Goal: Task Accomplishment & Management: Manage account settings

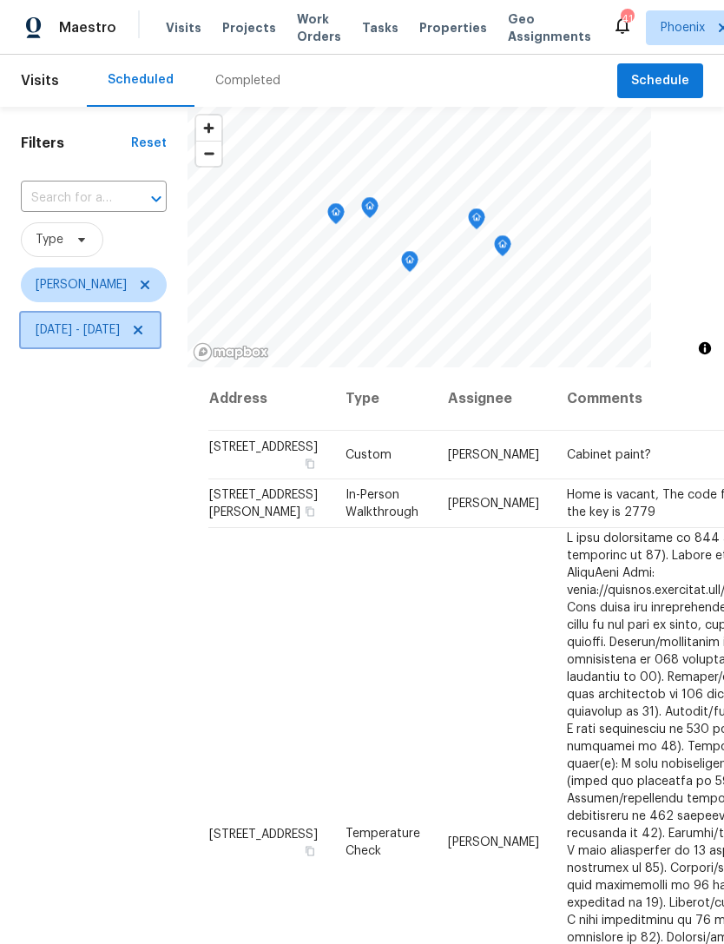
click at [145, 336] on icon at bounding box center [138, 330] width 14 height 14
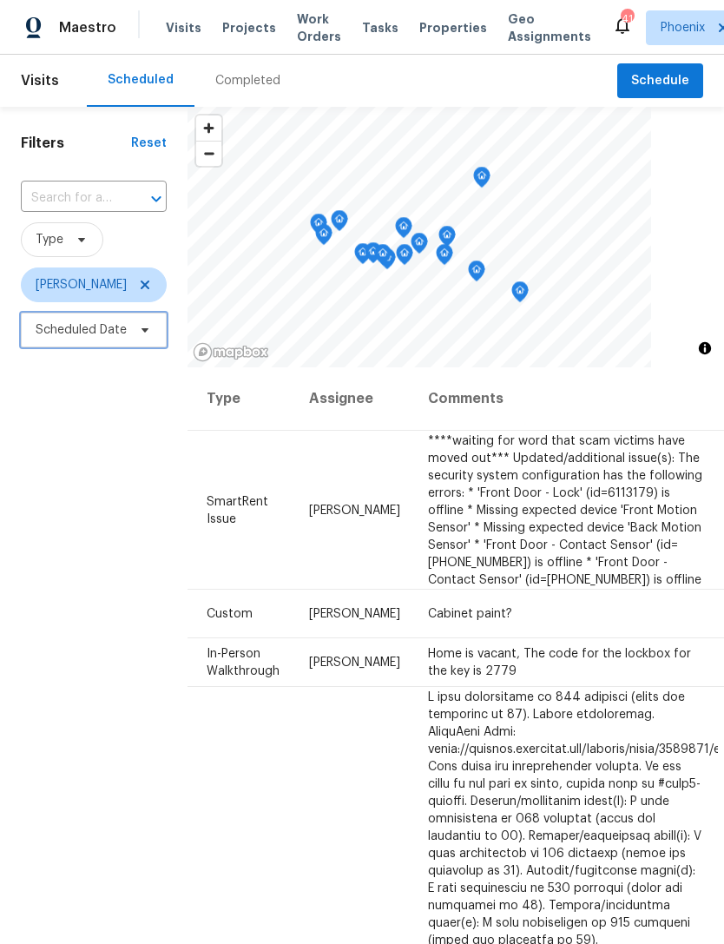
scroll to position [0, 138]
click at [0, 0] on icon at bounding box center [0, 0] width 0 height 0
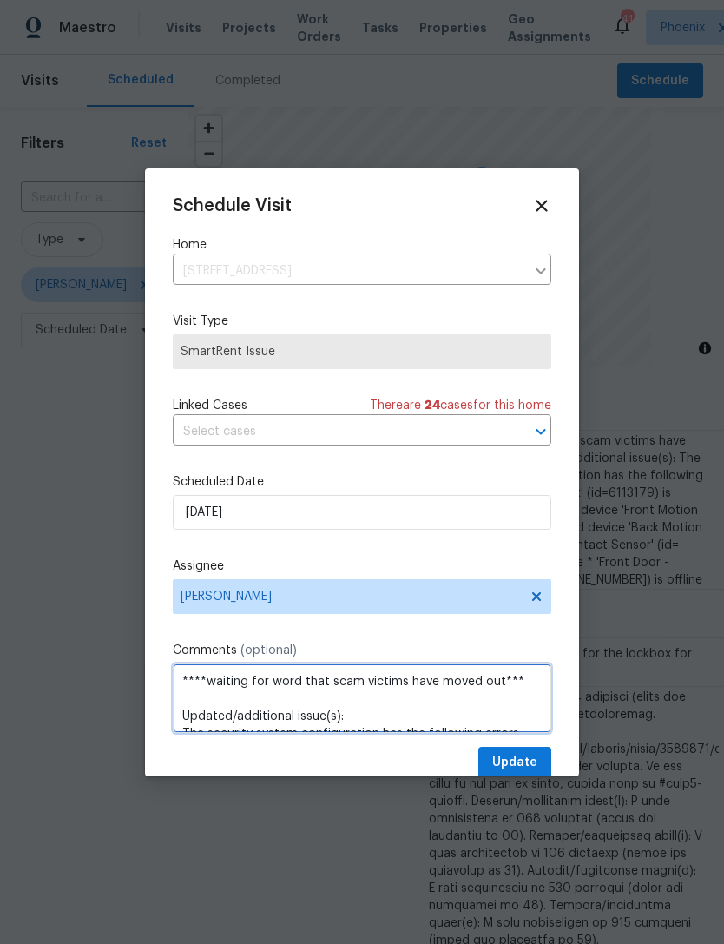
click at [326, 687] on textarea "****waiting for word that scam victims have moved out*** Updated/additional iss…" at bounding box center [362, 697] width 379 height 69
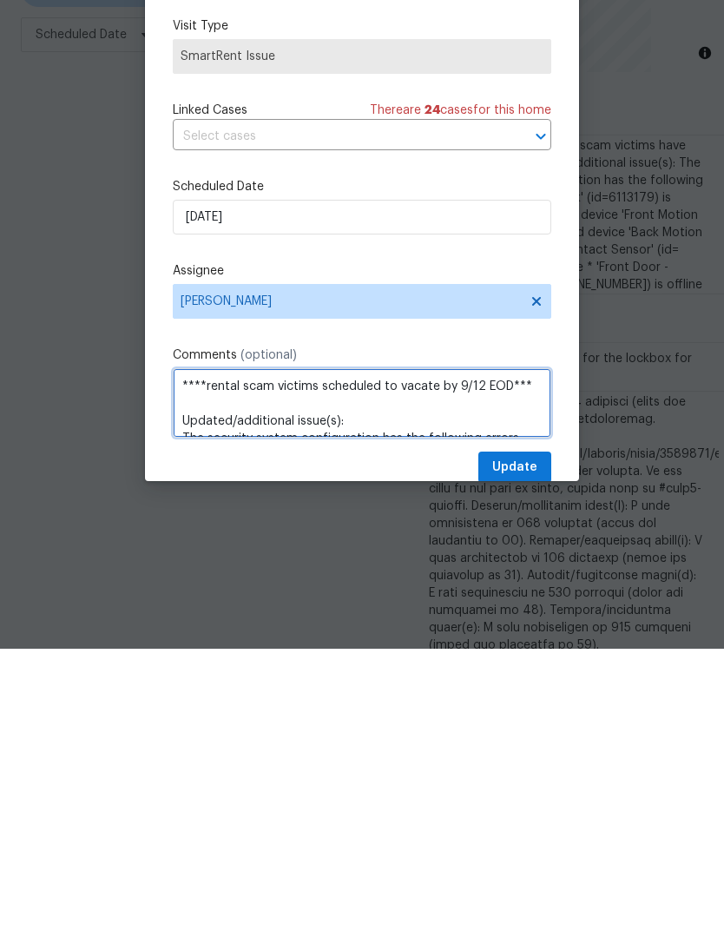
type textarea "****rental scam victims scheduled to vacate by 9/12 EOD*** Updated/additional i…"
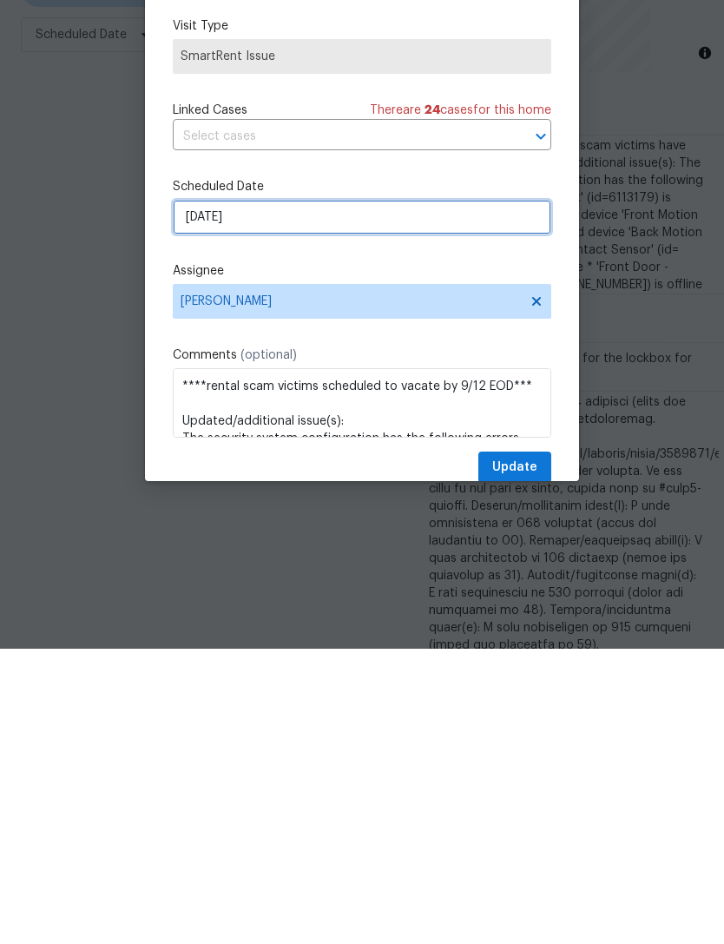
click at [422, 495] on input "[DATE]" at bounding box center [362, 512] width 379 height 35
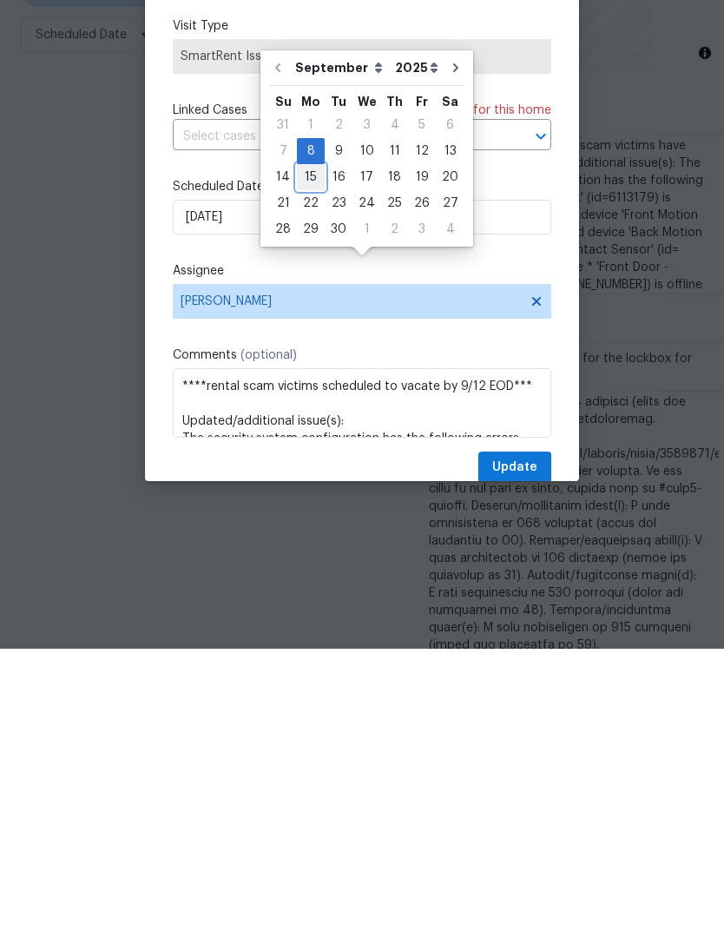
click at [307, 460] on div "15" at bounding box center [311, 472] width 28 height 24
type input "[DATE]"
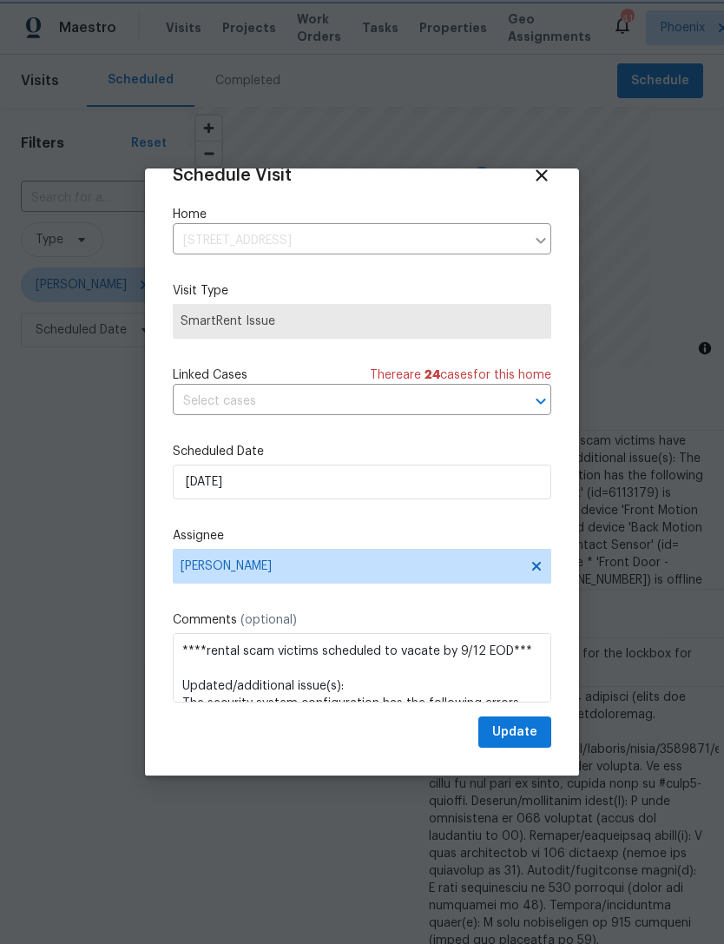
scroll to position [34, 0]
click at [524, 723] on span "Update" at bounding box center [514, 733] width 45 height 22
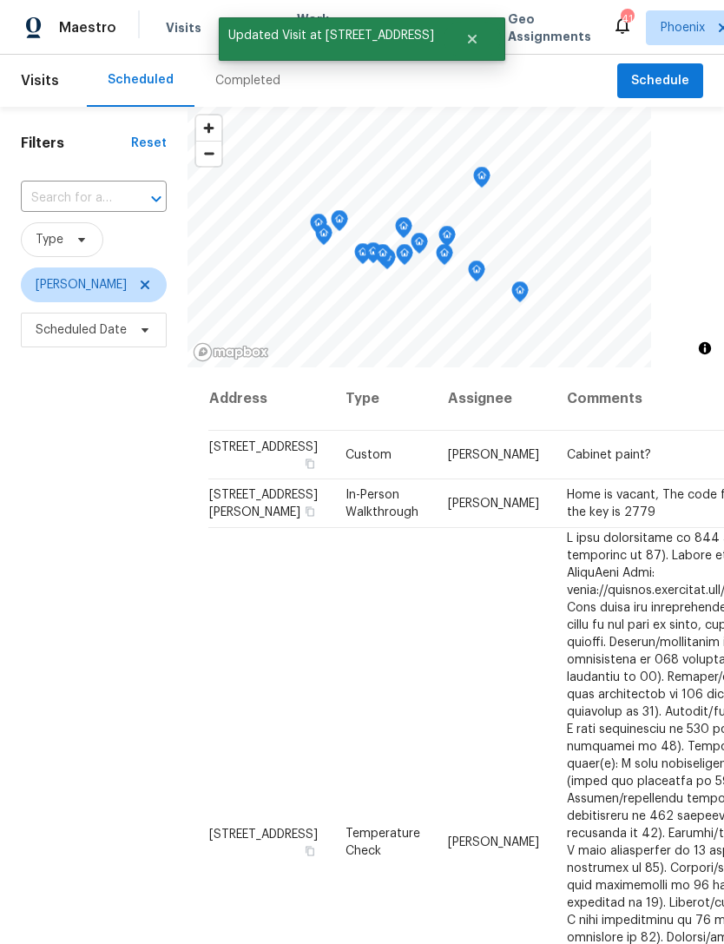
scroll to position [0, 0]
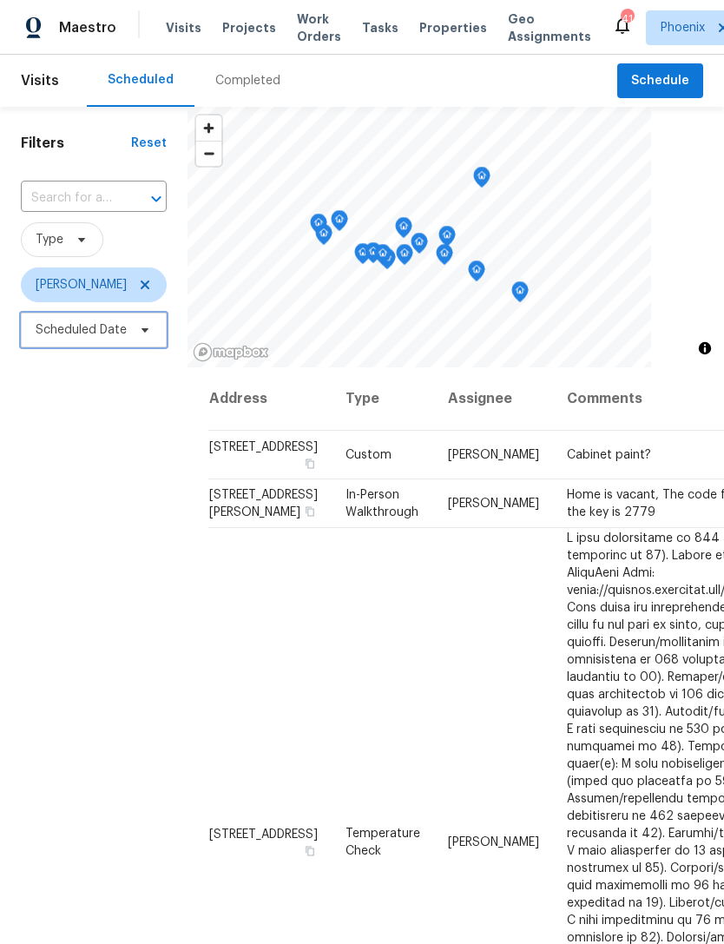
click at [46, 313] on span "Scheduled Date" at bounding box center [94, 330] width 146 height 35
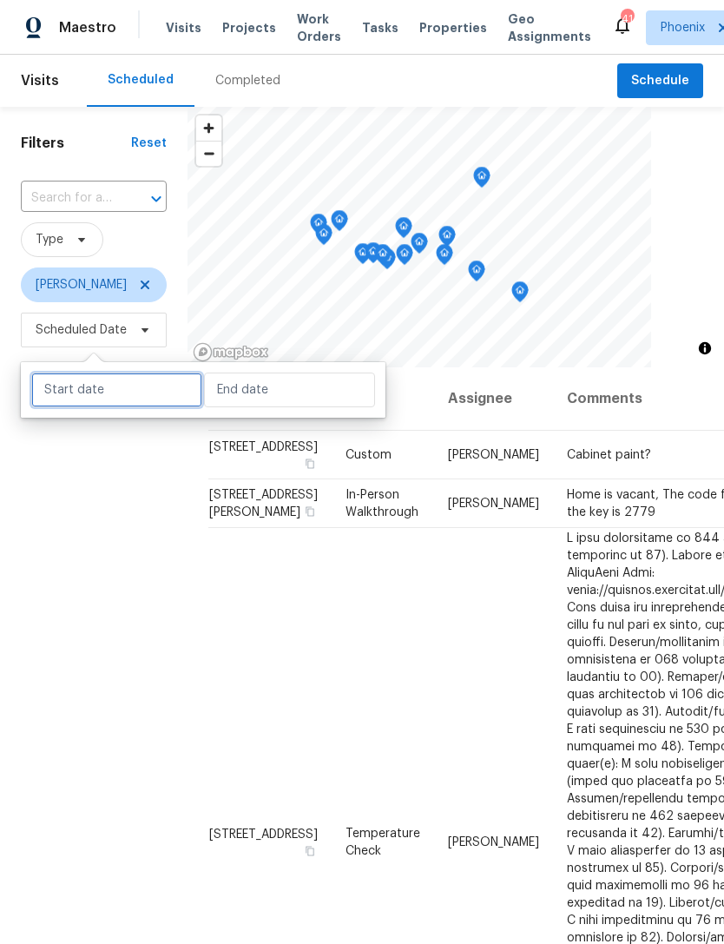
click at [105, 372] on input "text" at bounding box center [116, 389] width 171 height 35
select select "8"
select select "2025"
select select "9"
select select "2025"
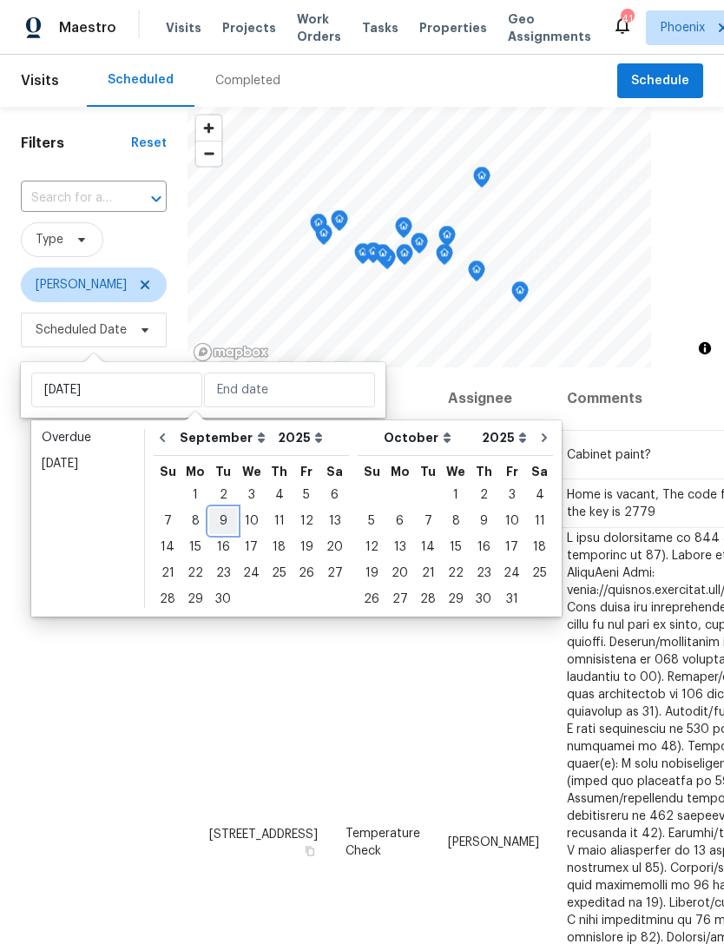
click at [220, 509] on div "9" at bounding box center [223, 521] width 28 height 24
type input "[DATE]"
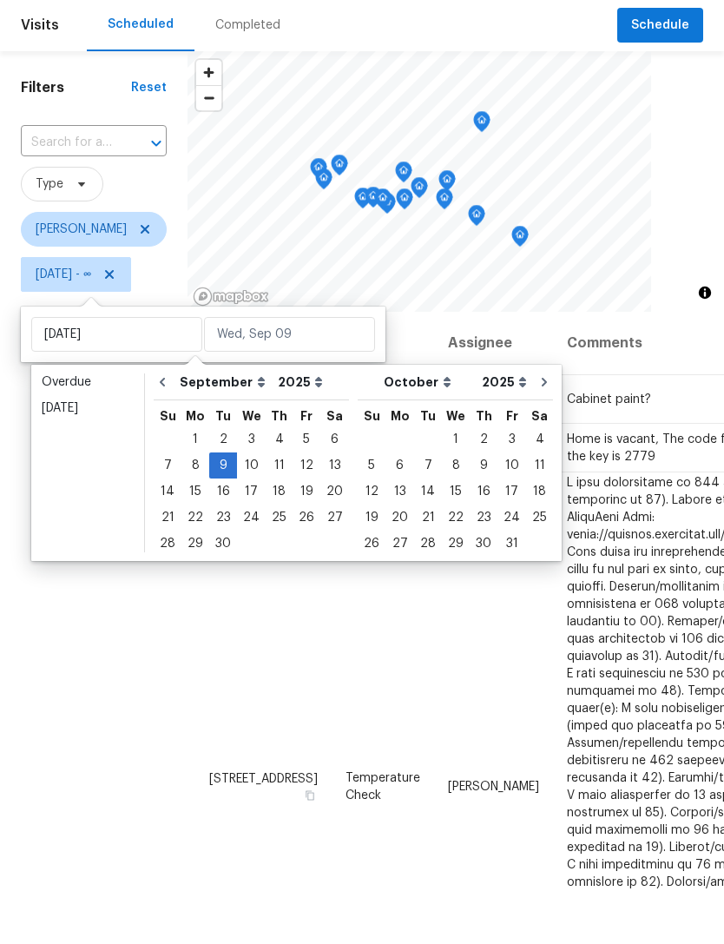
click at [220, 509] on div "9" at bounding box center [223, 521] width 28 height 24
type input "[DATE]"
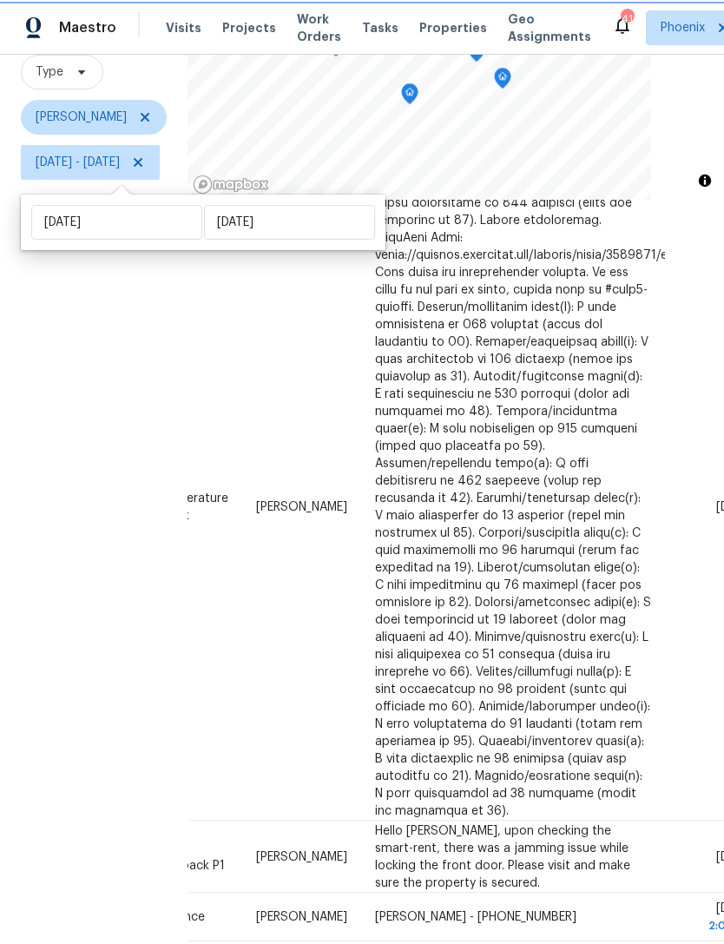
scroll to position [293, 190]
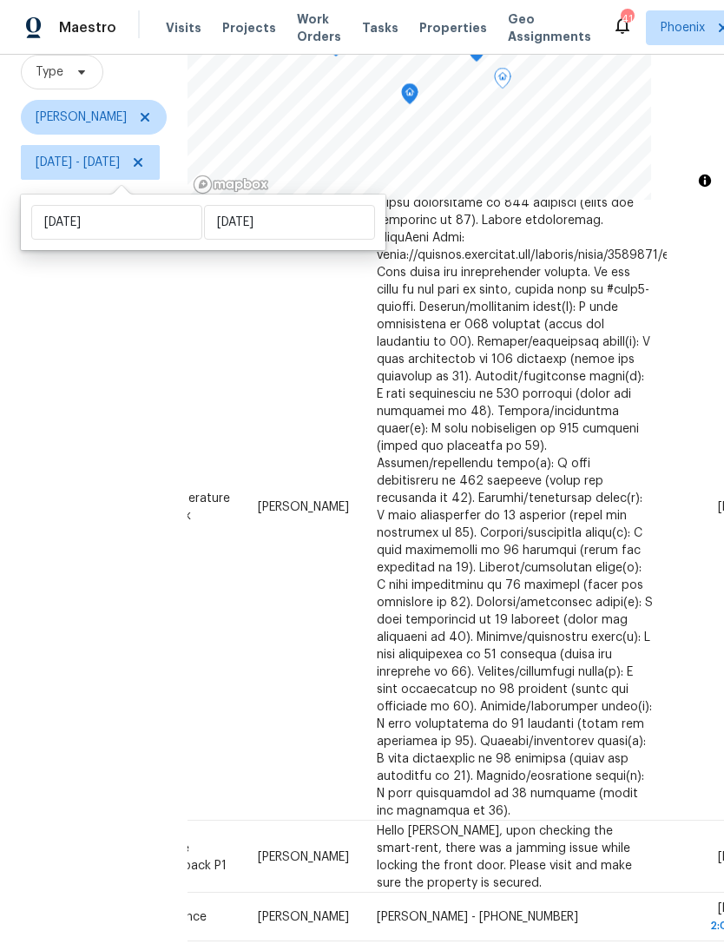
click at [0, 0] on icon at bounding box center [0, 0] width 0 height 0
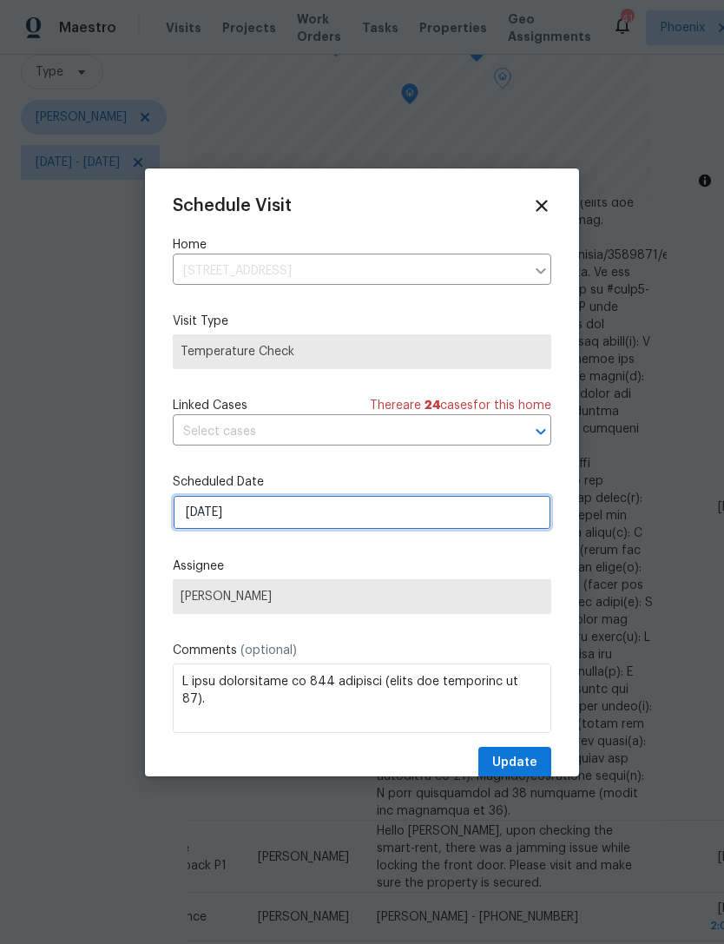
click at [306, 521] on input "[DATE]" at bounding box center [362, 512] width 379 height 35
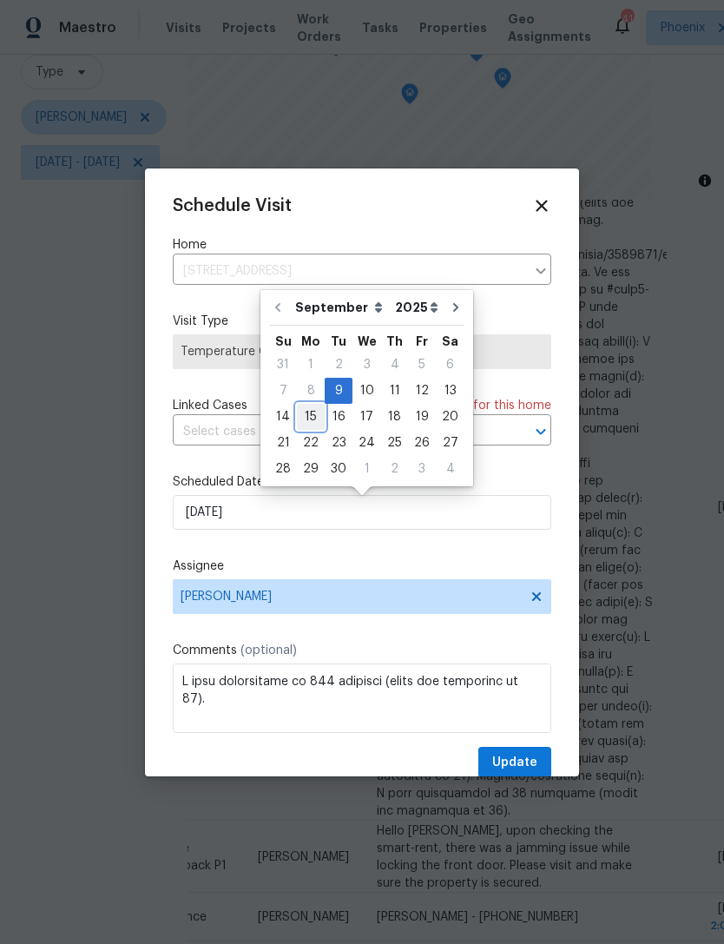
click at [310, 416] on div "15" at bounding box center [311, 417] width 28 height 24
type input "[DATE]"
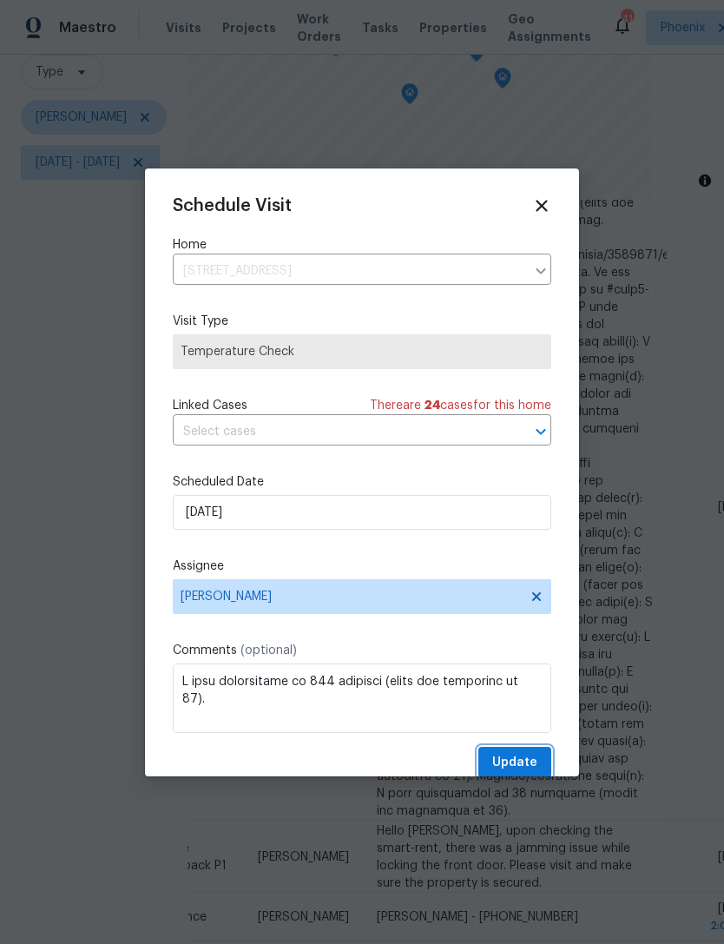
click at [535, 751] on button "Update" at bounding box center [514, 763] width 73 height 32
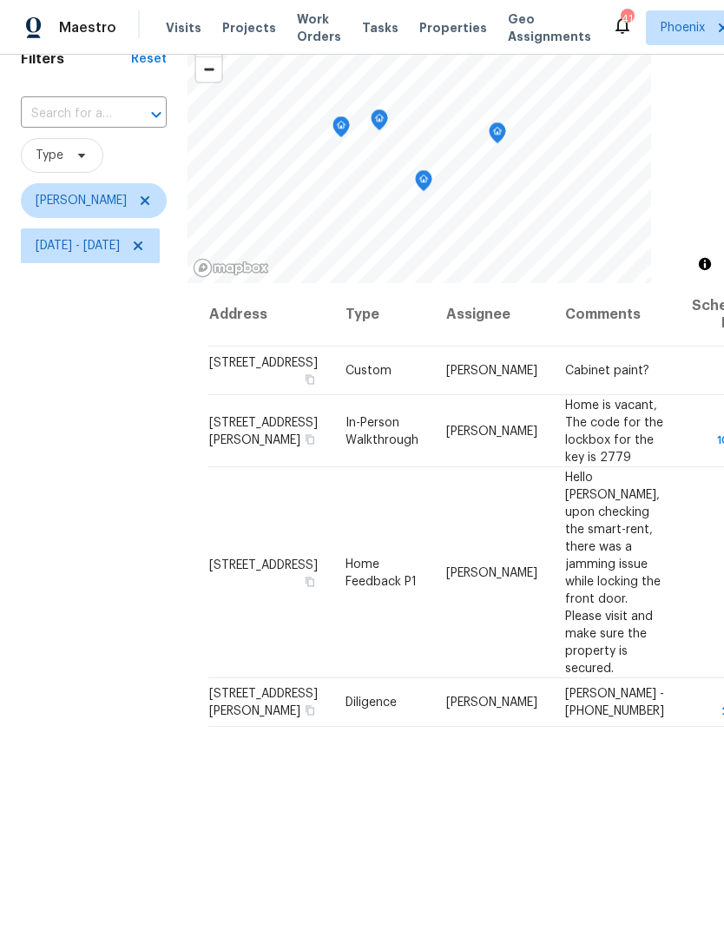
scroll to position [75, 0]
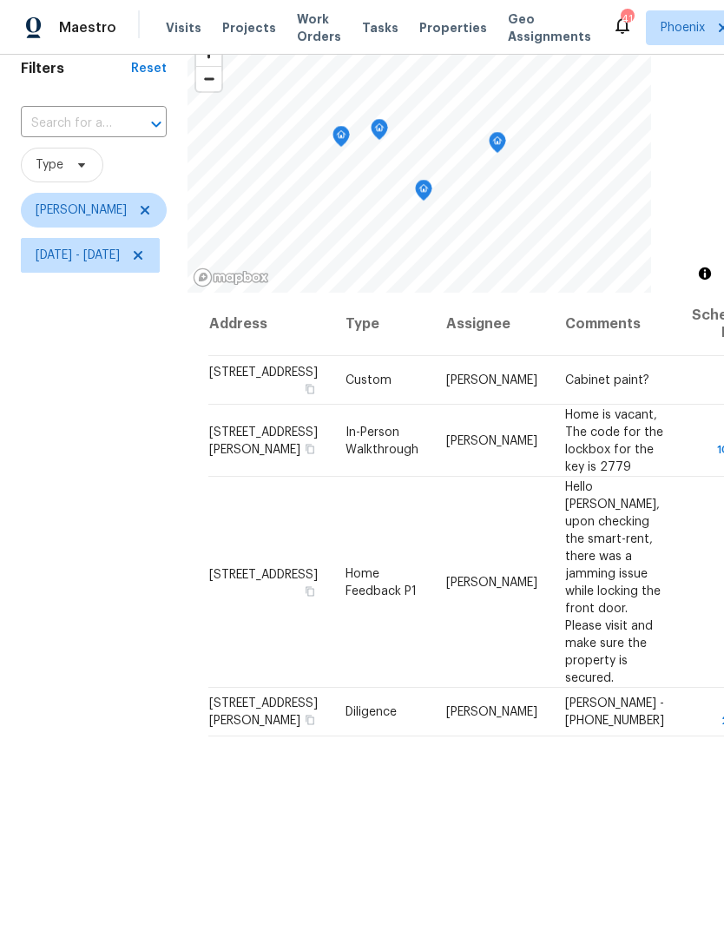
click at [505, 142] on icon "Map marker" at bounding box center [498, 143] width 16 height 20
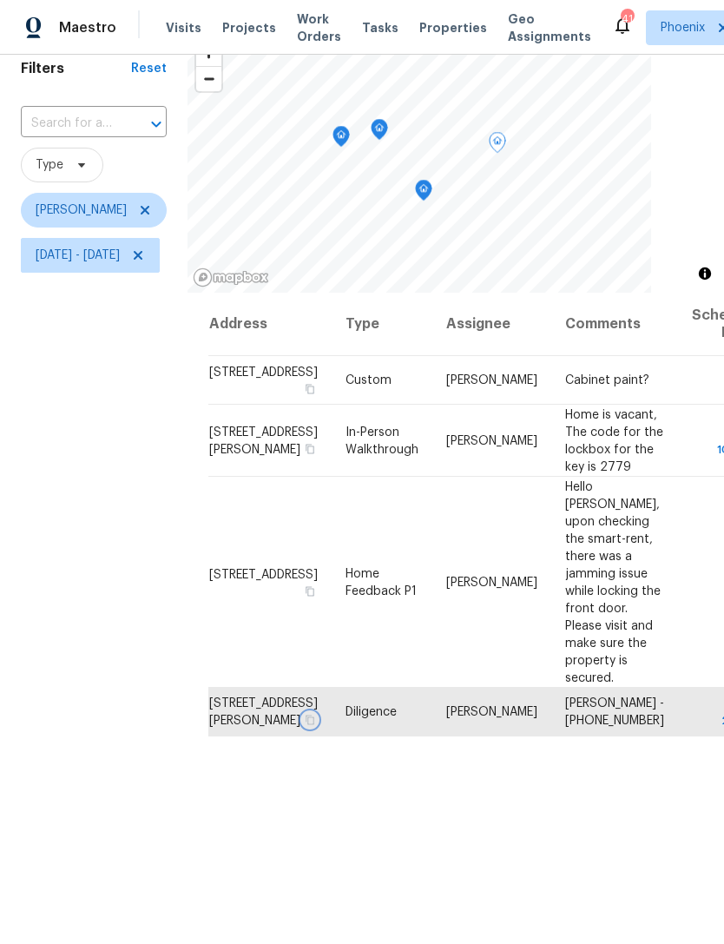
click at [315, 725] on icon "button" at bounding box center [310, 720] width 10 height 10
